Goal: Check status: Check status

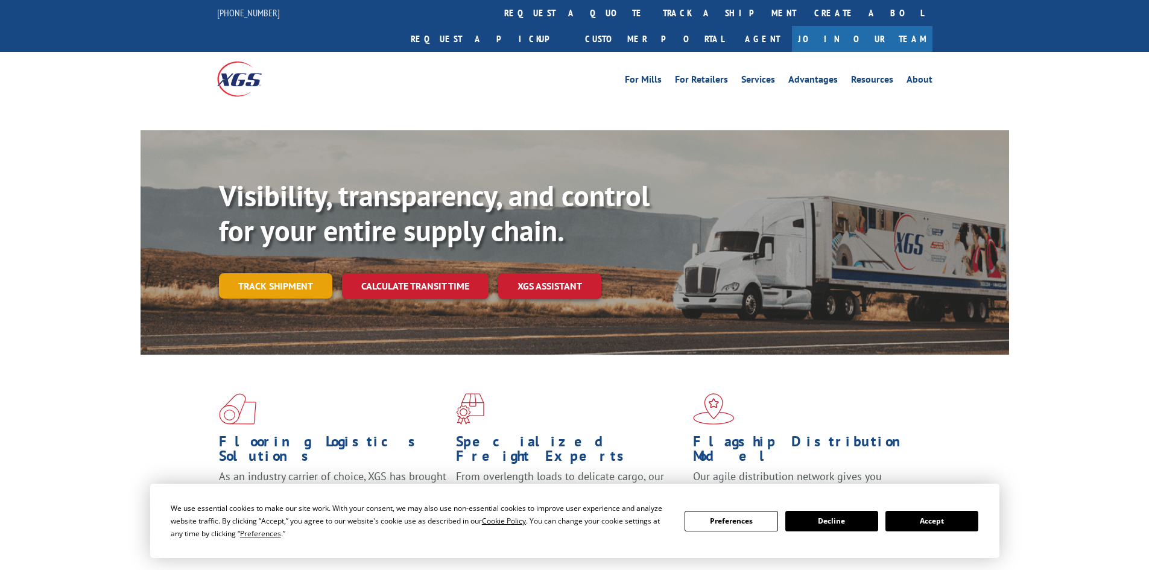
click at [286, 273] on link "Track shipment" at bounding box center [275, 285] width 113 height 25
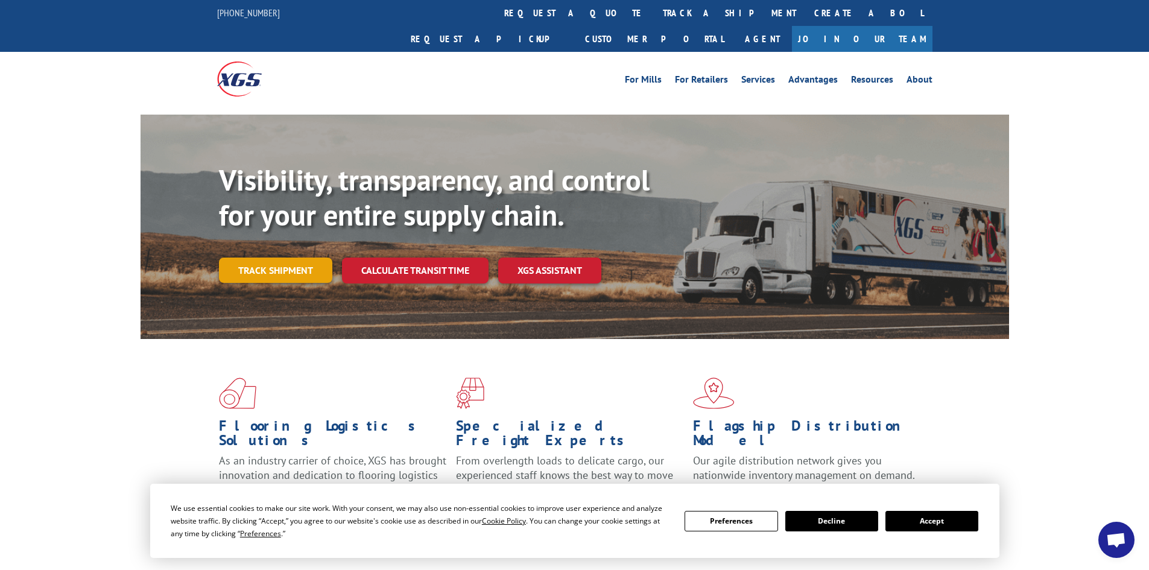
click at [274, 258] on link "Track shipment" at bounding box center [275, 270] width 113 height 25
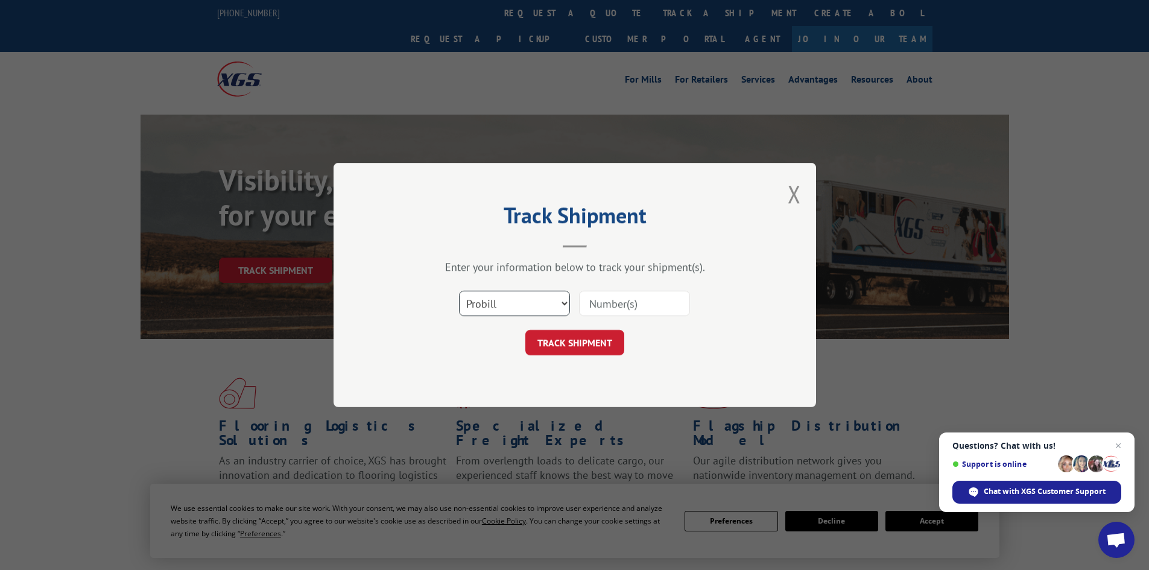
click at [532, 293] on select "Select category... Probill BOL PO" at bounding box center [514, 303] width 111 height 25
select select "bol"
click at [459, 291] on select "Select category... Probill BOL PO" at bounding box center [514, 303] width 111 height 25
paste input "5561311"
type input "5561311"
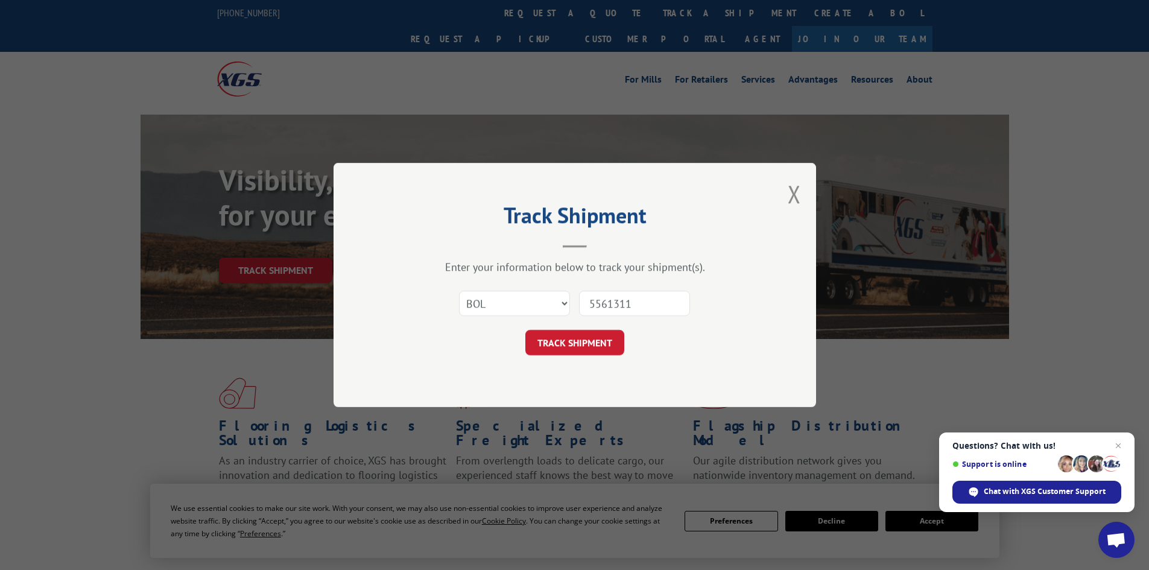
click button "TRACK SHIPMENT" at bounding box center [575, 342] width 99 height 25
